Goal: Obtain resource: Download file/media

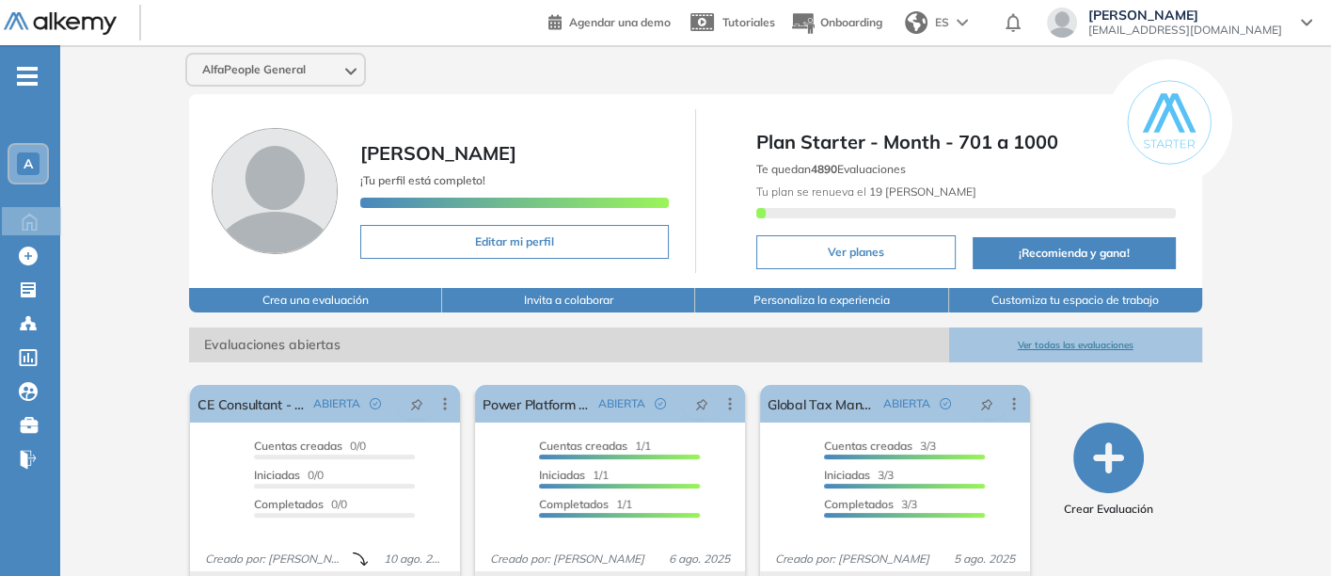
click at [1064, 334] on button "Ver todas las evaluaciones" at bounding box center [1075, 344] width 253 height 35
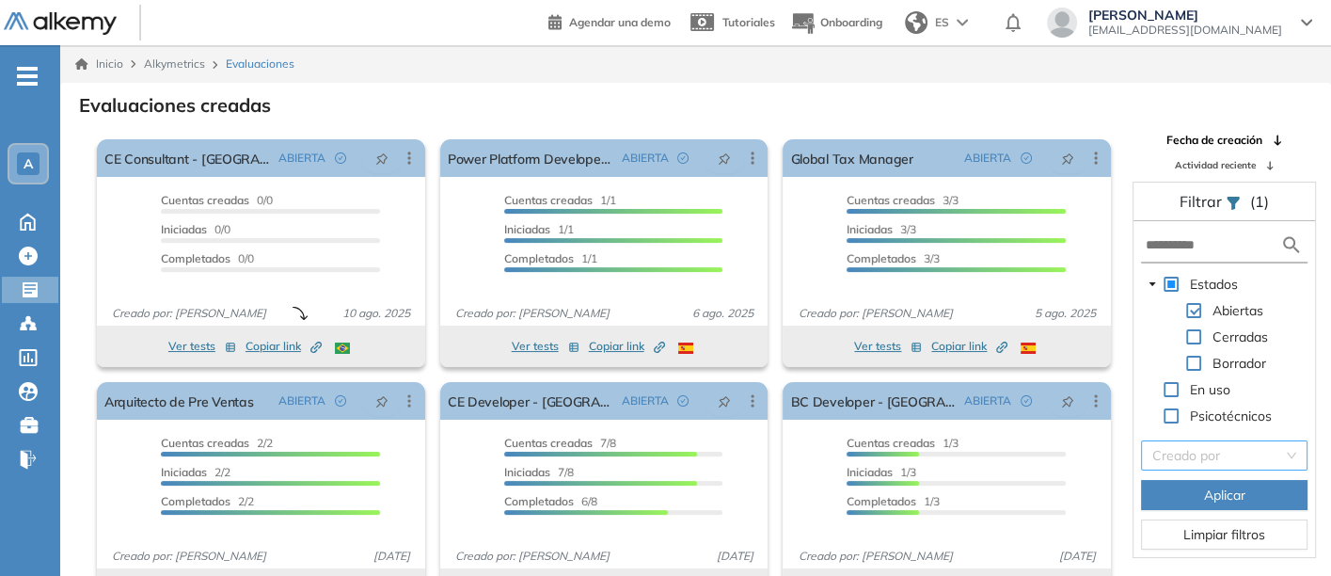
click at [1178, 455] on input "search" at bounding box center [1217, 455] width 131 height 28
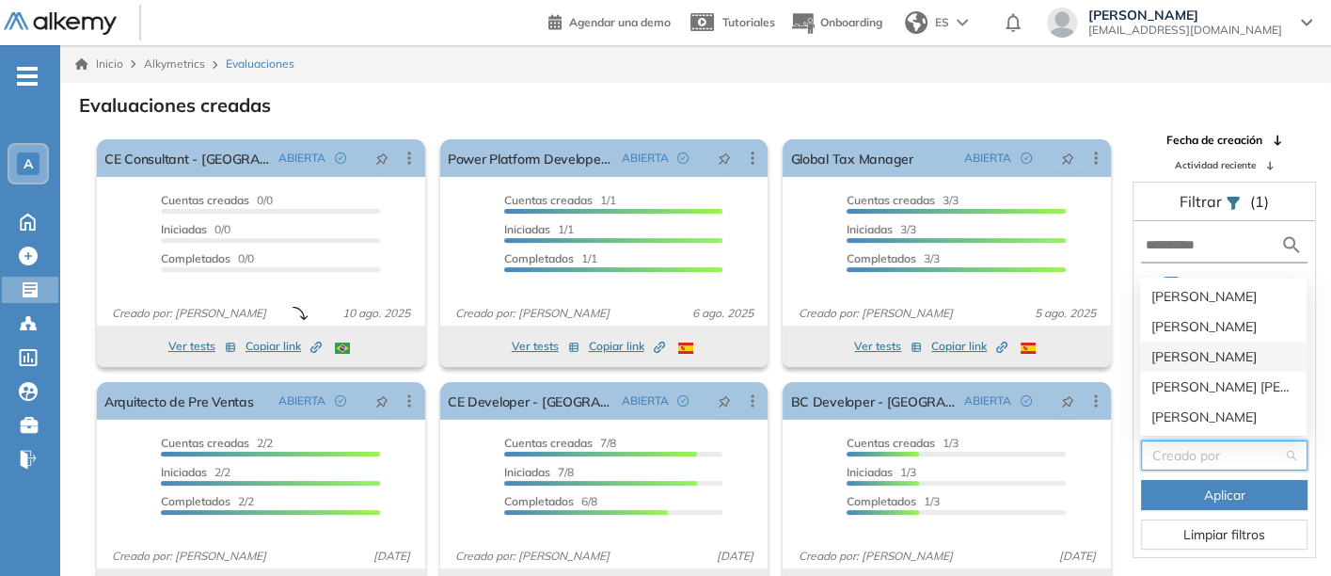
click at [1203, 350] on div "[PERSON_NAME]" at bounding box center [1223, 356] width 144 height 21
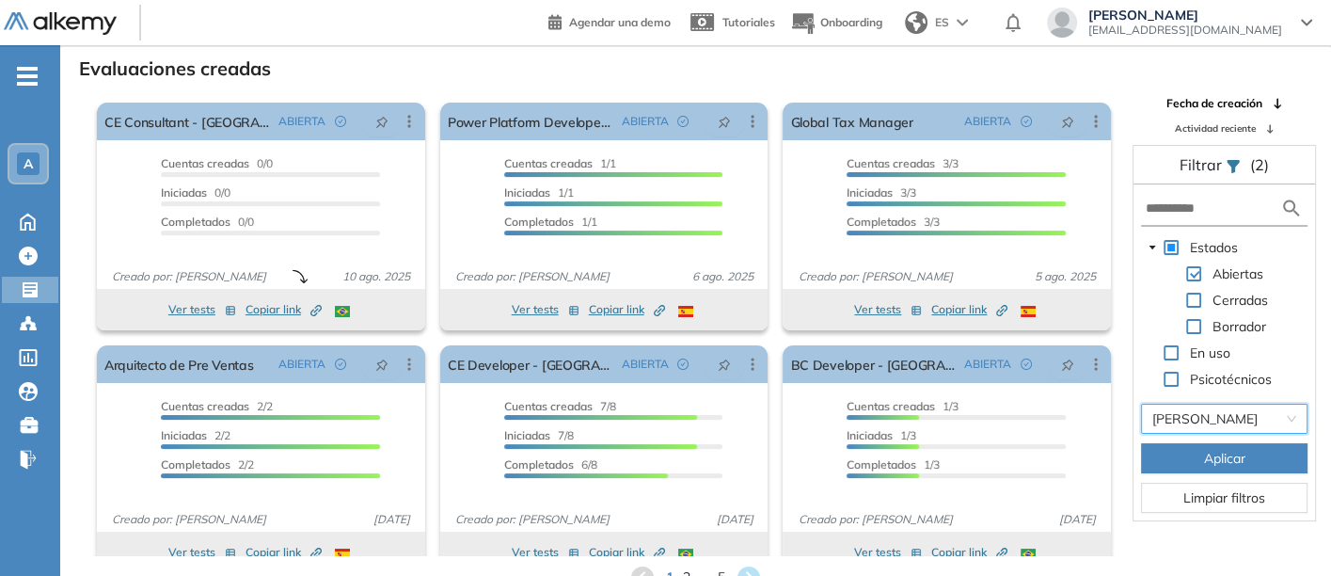
click at [1204, 456] on span "Aplicar" at bounding box center [1224, 458] width 41 height 21
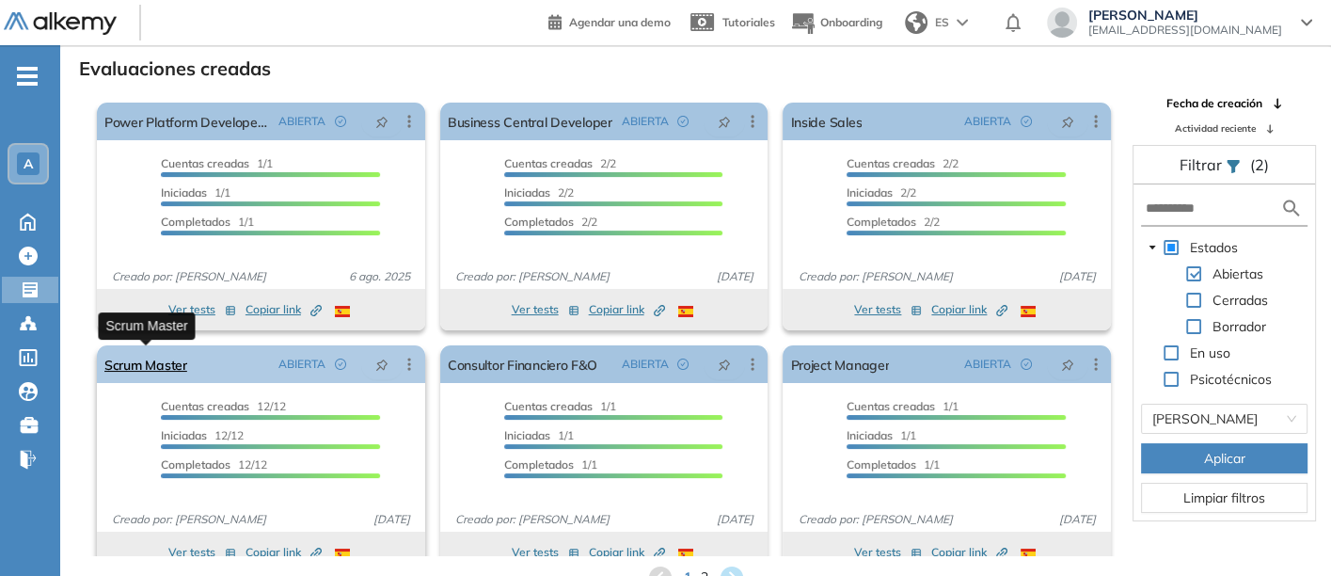
click at [132, 366] on link "Scrum Master" at bounding box center [145, 364] width 83 height 38
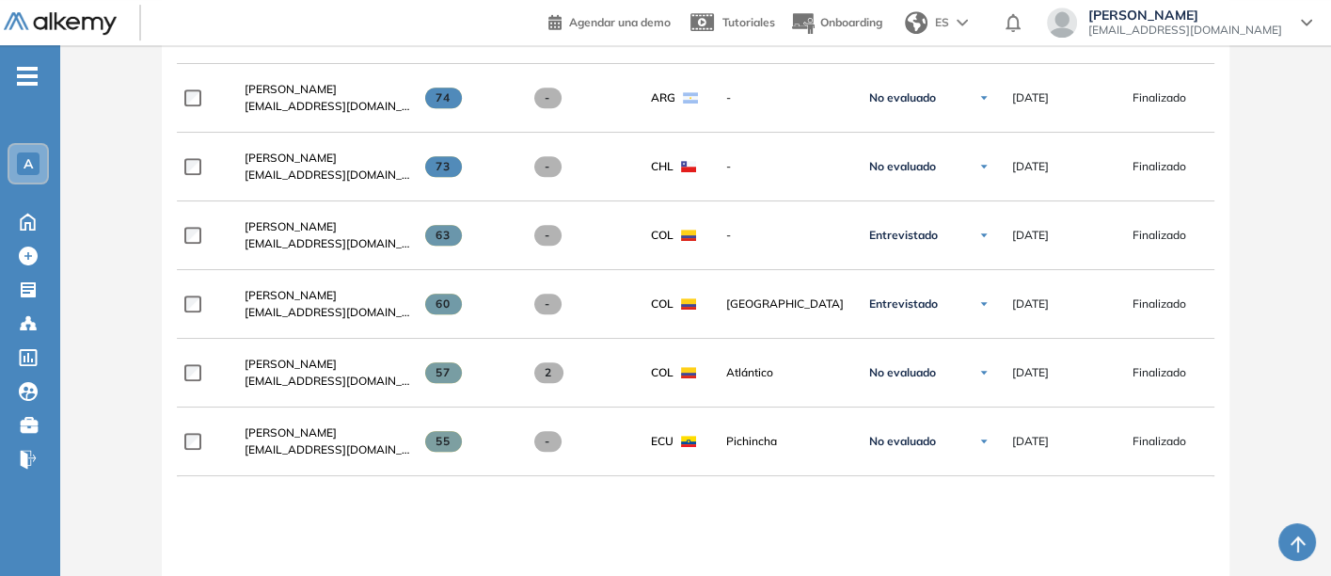
scroll to position [972, 0]
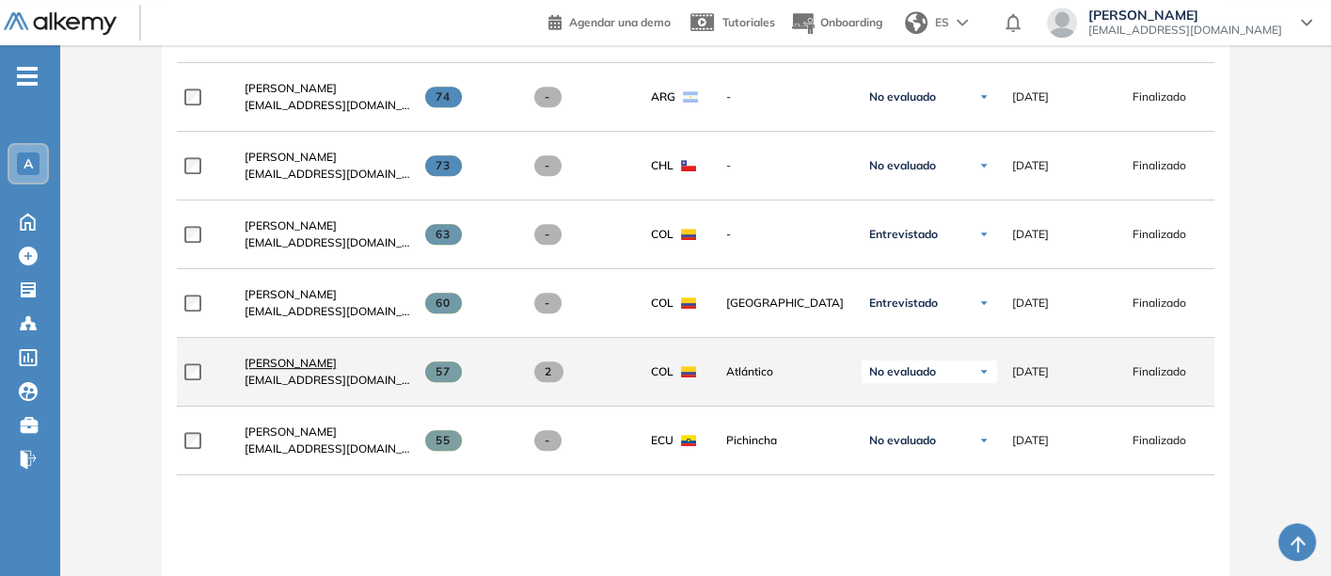
click at [273, 363] on span "[PERSON_NAME]" at bounding box center [291, 363] width 92 height 14
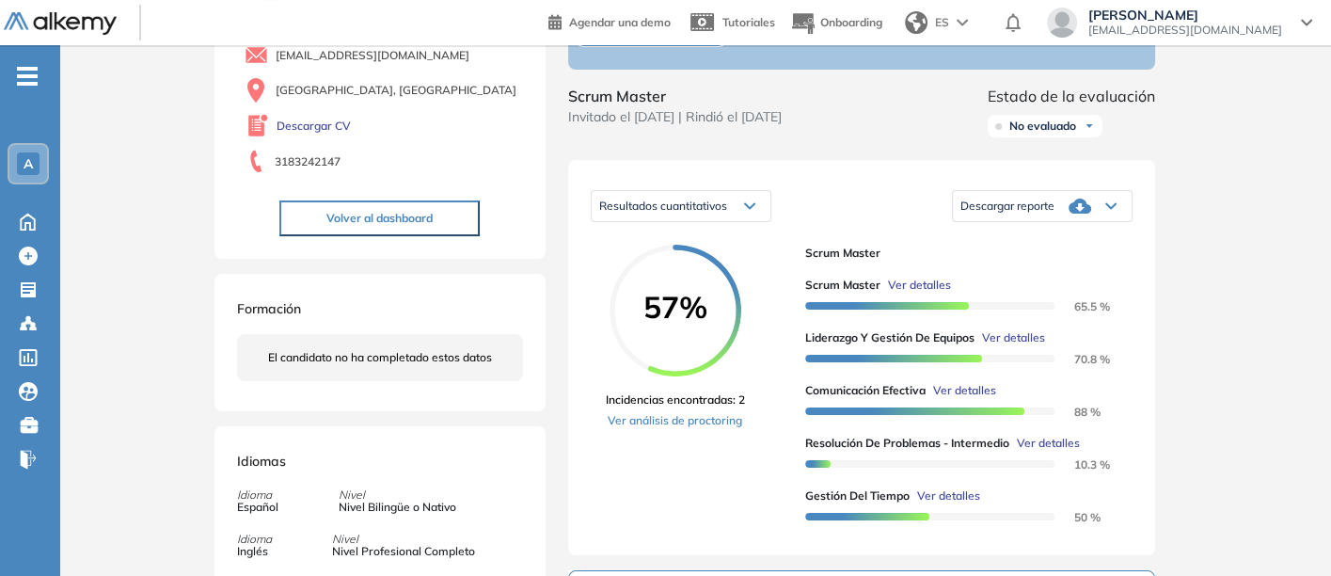
scroll to position [188, 0]
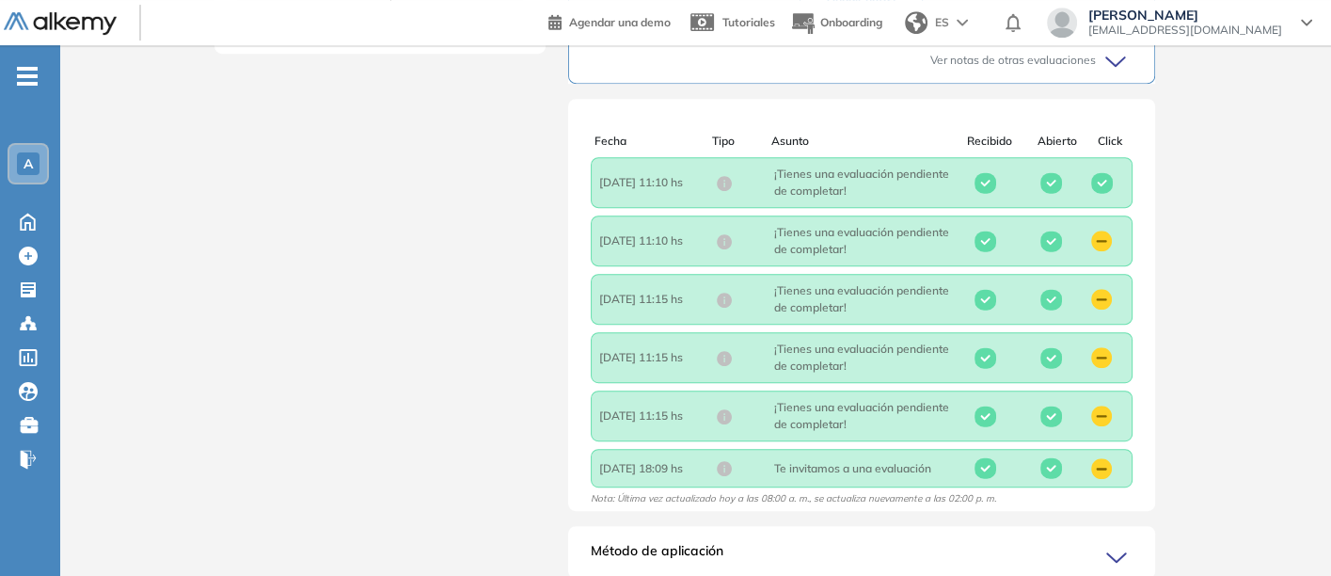
scroll to position [898, 0]
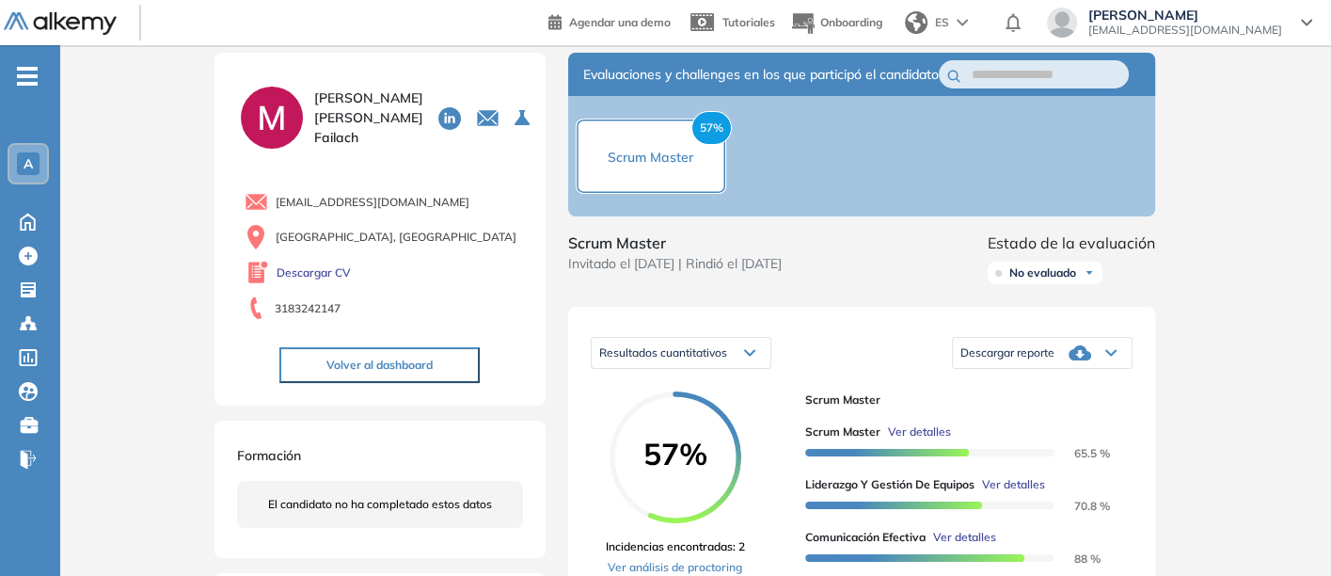
scroll to position [31, 0]
click at [1028, 359] on span "Descargar reporte" at bounding box center [1007, 351] width 94 height 15
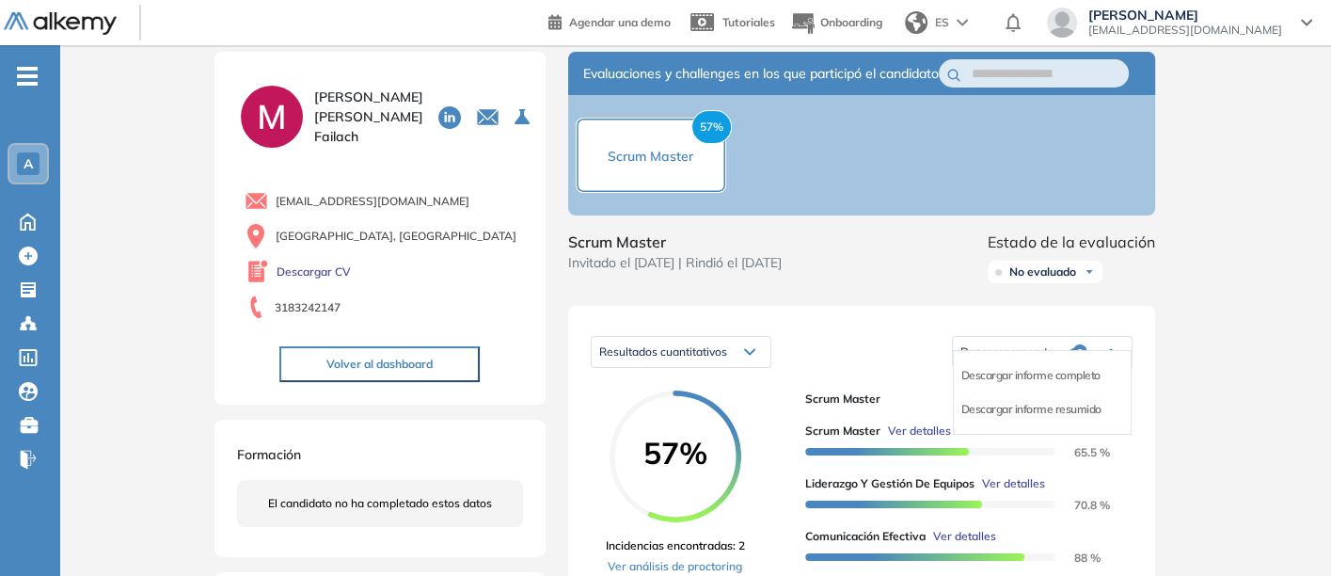
click at [1012, 419] on li "Descargar informe resumido" at bounding box center [1031, 409] width 140 height 19
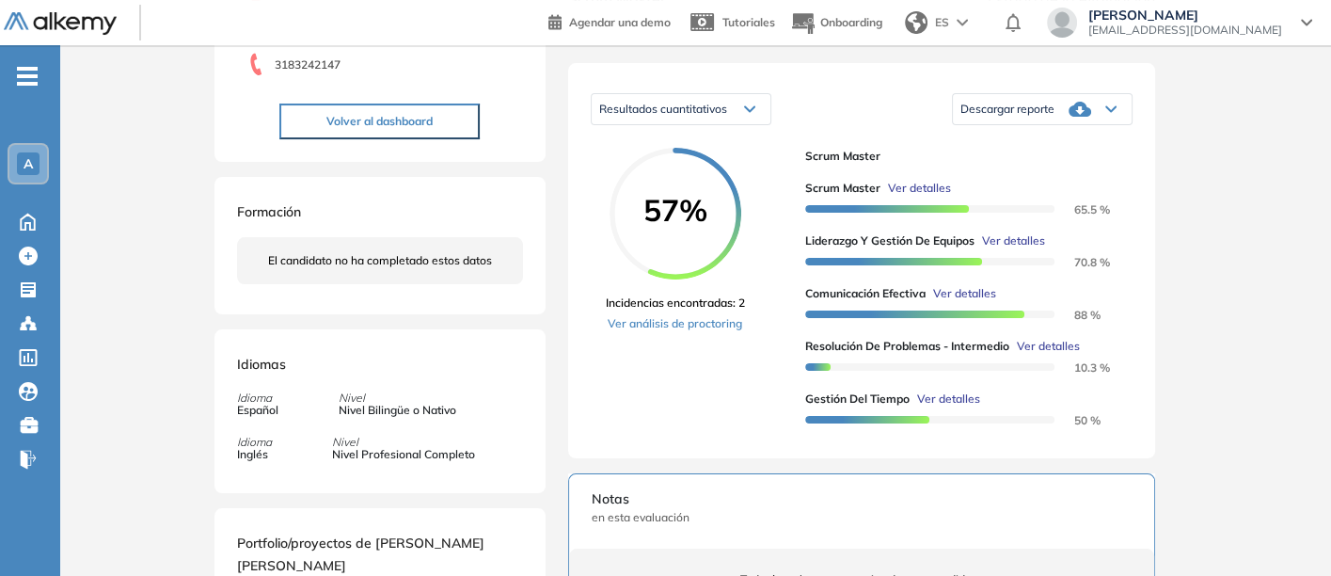
scroll to position [271, 0]
